Goal: Find specific page/section: Find specific page/section

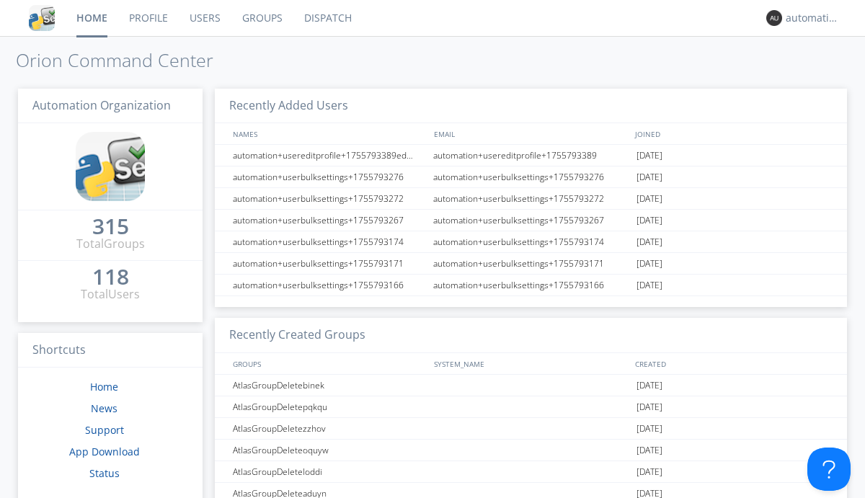
click at [327, 18] on link "Dispatch" at bounding box center [327, 18] width 69 height 36
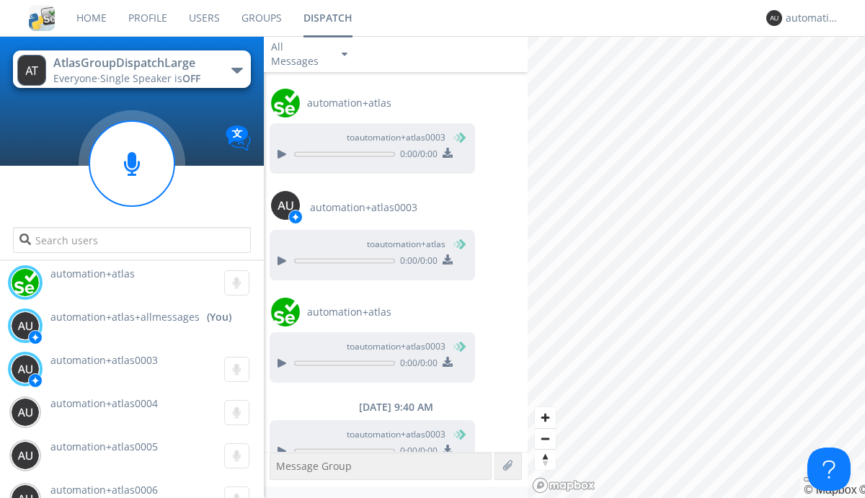
scroll to position [1741, 0]
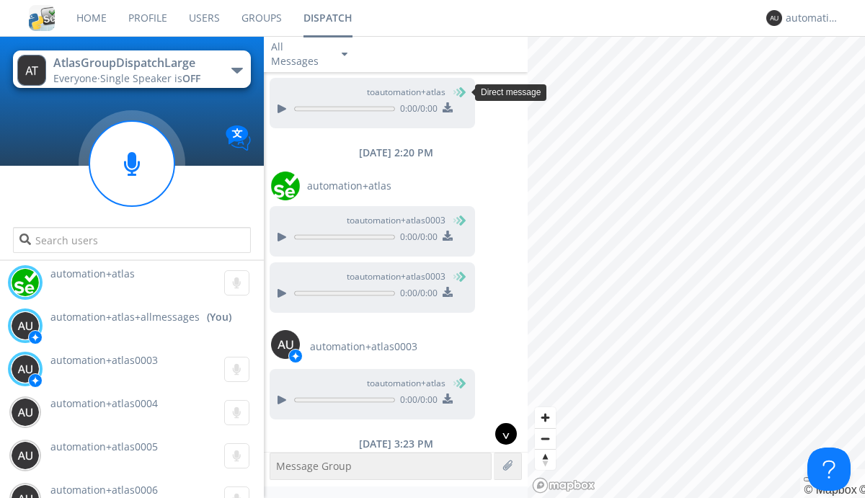
click at [500, 434] on div "^" at bounding box center [506, 434] width 22 height 22
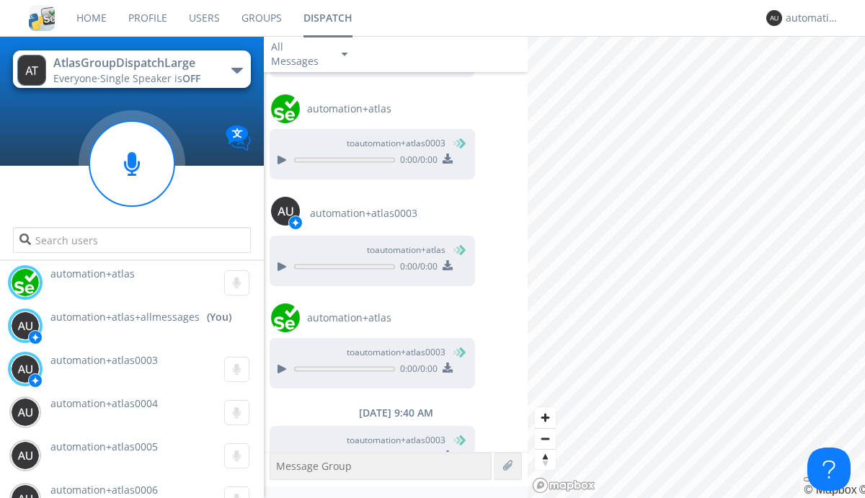
scroll to position [1741, 0]
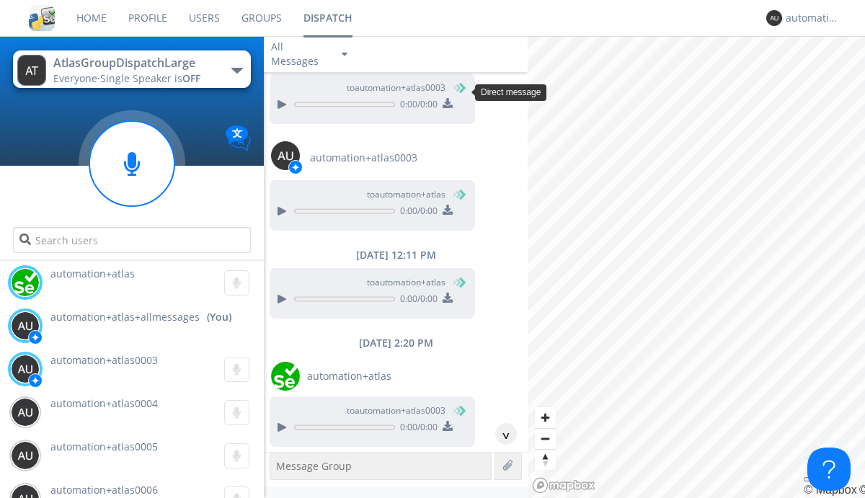
scroll to position [303, 0]
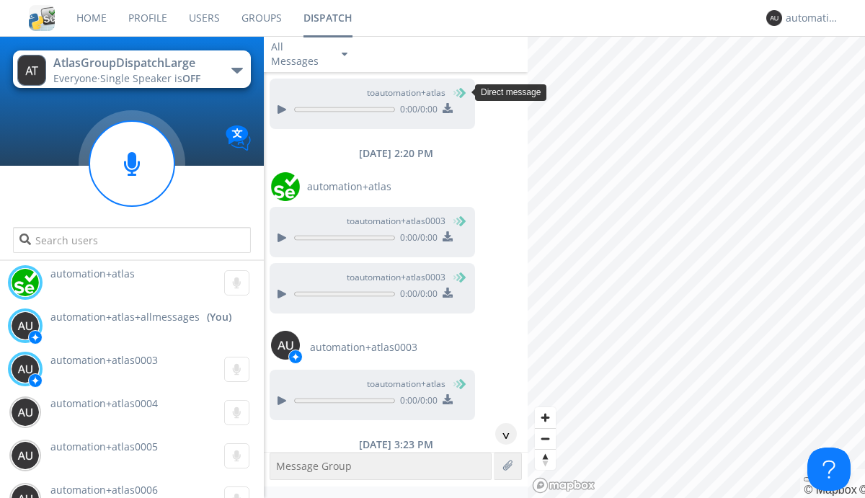
click at [500, 434] on div "^" at bounding box center [506, 434] width 22 height 22
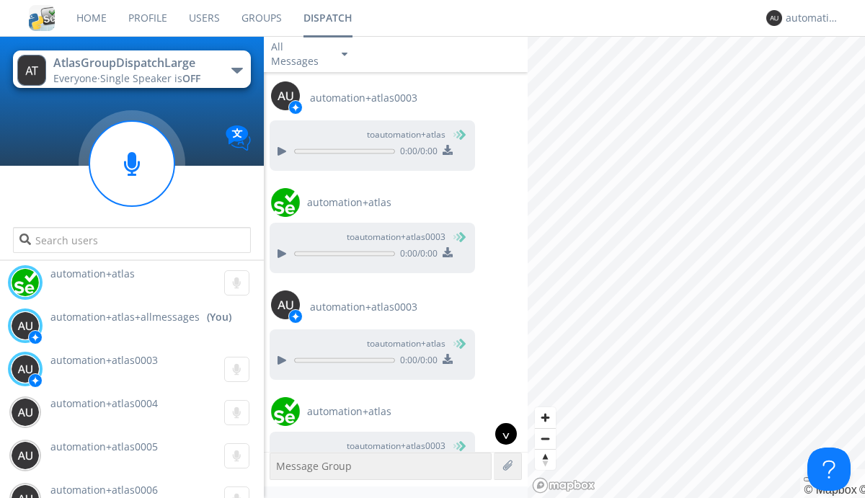
scroll to position [1930, 0]
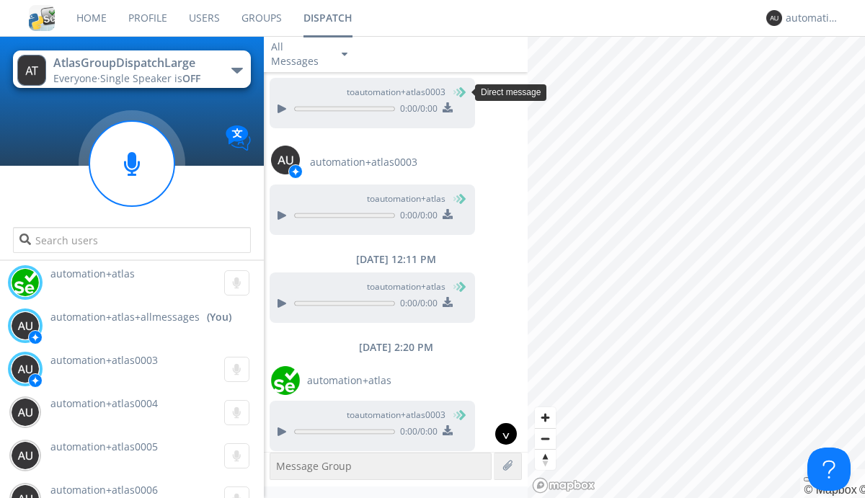
click at [500, 434] on div "^" at bounding box center [506, 434] width 22 height 22
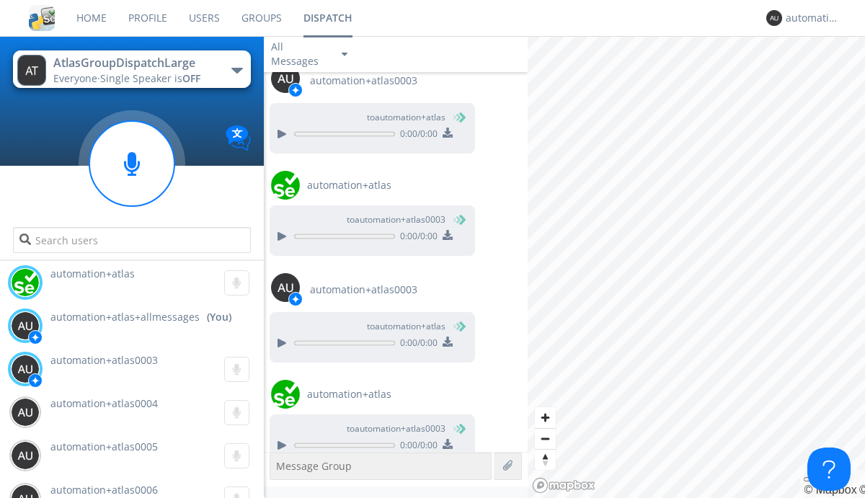
scroll to position [1930, 0]
